Goal: Task Accomplishment & Management: Manage account settings

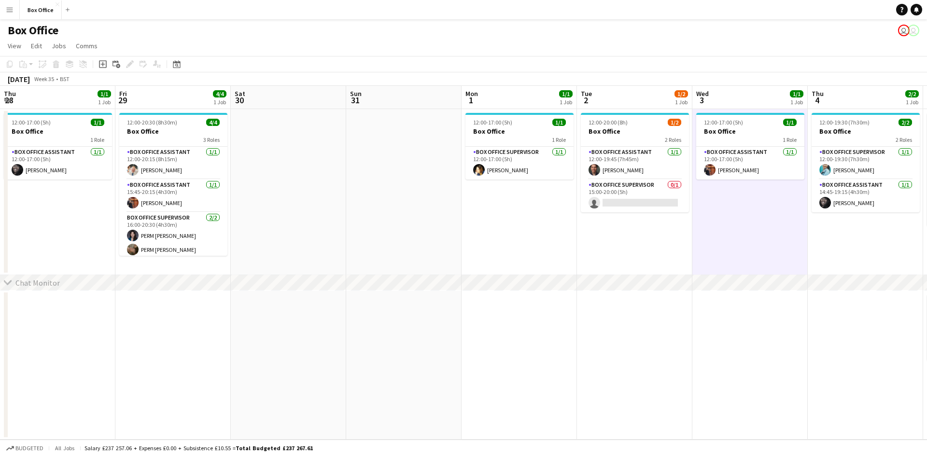
scroll to position [0, 420]
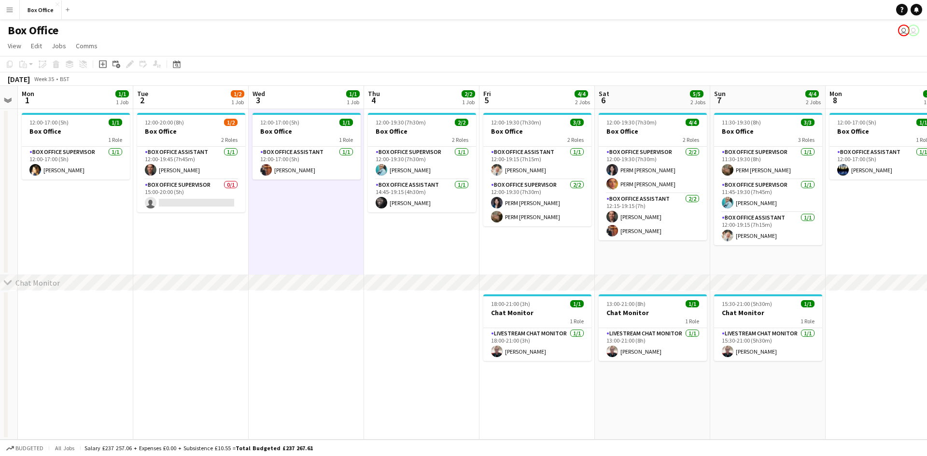
drag, startPoint x: 238, startPoint y: 357, endPoint x: 214, endPoint y: 338, distance: 30.6
click at [214, 338] on app-calendar-viewport "Thu 28 1/1 1 Job Fri 29 4/4 1 Job Sat 30 Sun 31 Mon 1 1/1 1 Job Tue 2 1/2 1 Job…" at bounding box center [463, 263] width 927 height 354
click at [183, 186] on app-card-role "Box Office Supervisor 0/1 15:00-20:00 (5h) single-neutral-actions" at bounding box center [191, 196] width 108 height 33
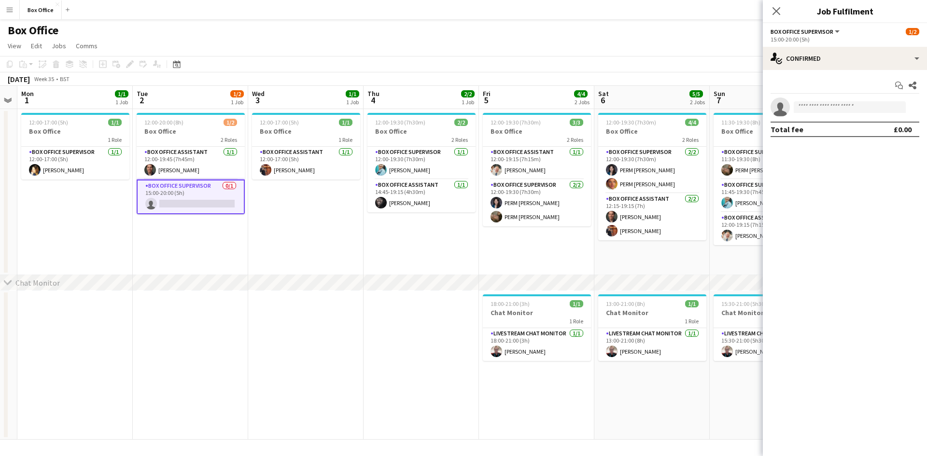
click at [904, 46] on app-options-switcher "Box Office Supervisor All roles Box Office Supervisor [DATE] 15:00-20:00 (5h)" at bounding box center [845, 35] width 164 height 24
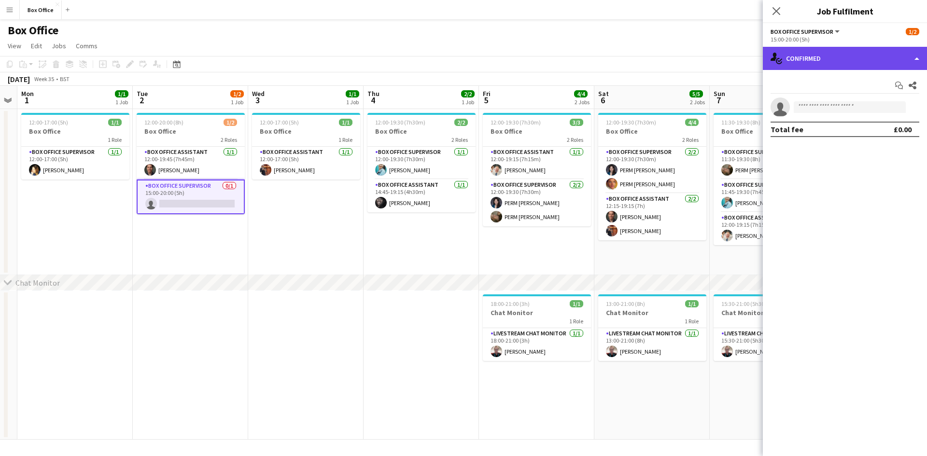
click at [904, 53] on div "single-neutral-actions-check-2 Confirmed" at bounding box center [845, 58] width 164 height 23
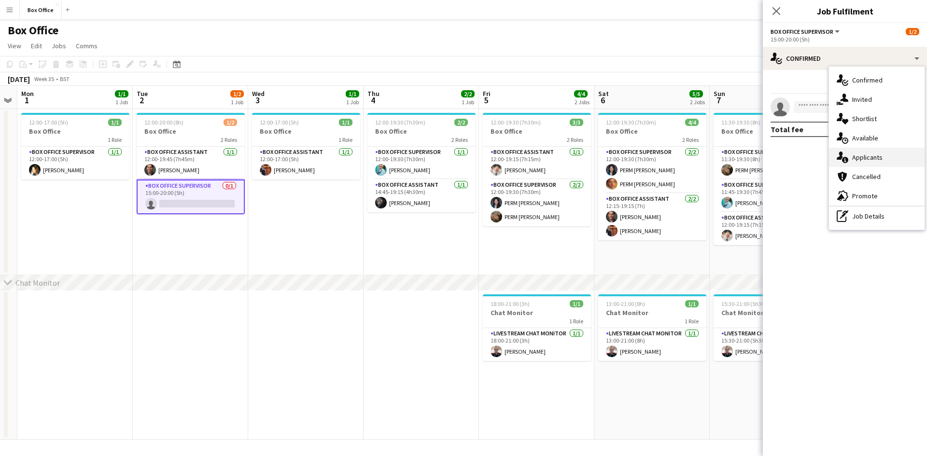
click at [873, 156] on div "single-neutral-actions-information Applicants" at bounding box center [877, 157] width 96 height 19
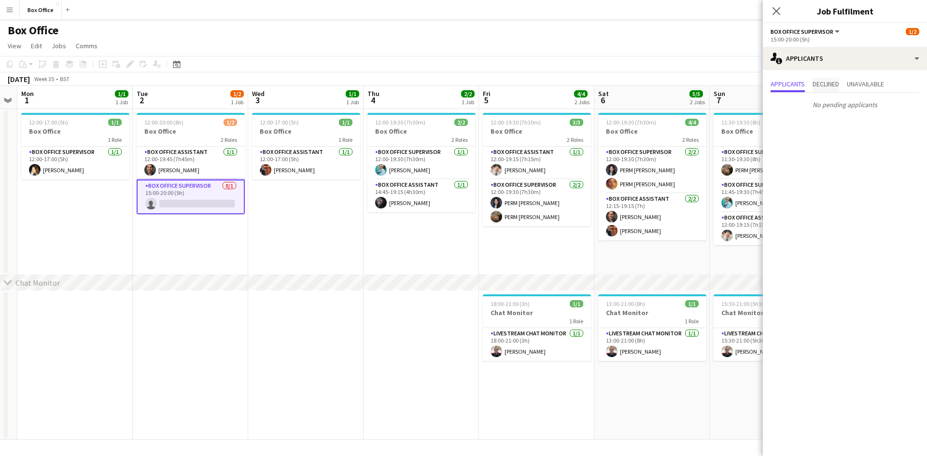
click at [829, 82] on span "Declined" at bounding box center [825, 84] width 27 height 7
click at [857, 81] on span "Unavailable" at bounding box center [865, 84] width 37 height 7
click at [803, 84] on span "Applicants" at bounding box center [787, 84] width 34 height 7
click at [377, 247] on app-date-cell "12:00-19:30 (7h30m) 2/2 Box Office 2 Roles Box Office Supervisor [DATE] 12:00-1…" at bounding box center [420, 192] width 115 height 166
